Goal: Information Seeking & Learning: Learn about a topic

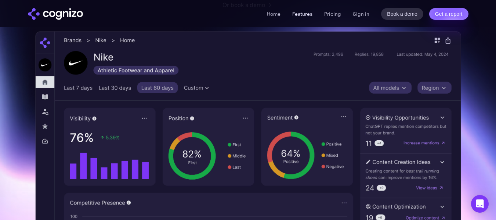
click at [304, 15] on link "Features" at bounding box center [302, 14] width 20 height 7
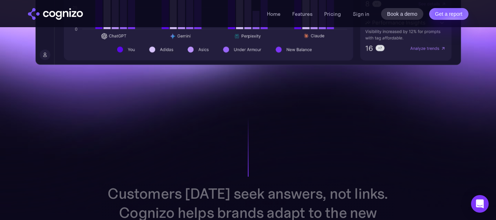
scroll to position [473, 0]
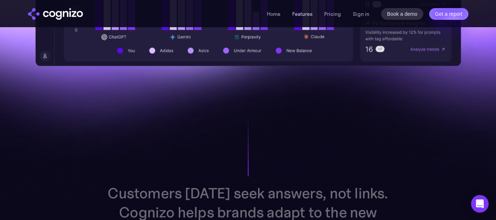
click at [307, 16] on link "Features" at bounding box center [302, 14] width 20 height 7
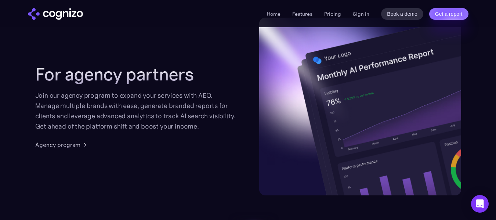
scroll to position [1797, 0]
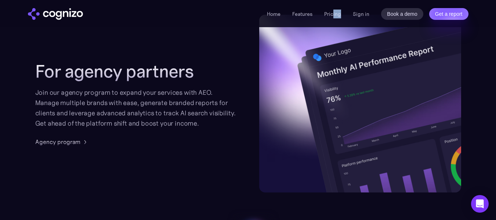
drag, startPoint x: 340, startPoint y: 10, endPoint x: 335, endPoint y: 18, distance: 9.8
click at [335, 18] on li "Pricing" at bounding box center [332, 14] width 17 height 9
click at [335, 14] on link "Pricing" at bounding box center [332, 14] width 17 height 7
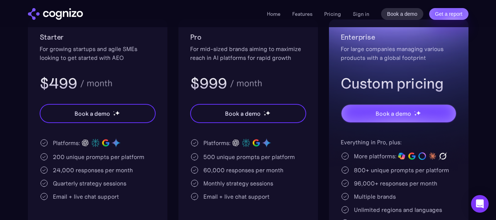
scroll to position [157, 0]
